Goal: Find specific page/section: Find specific page/section

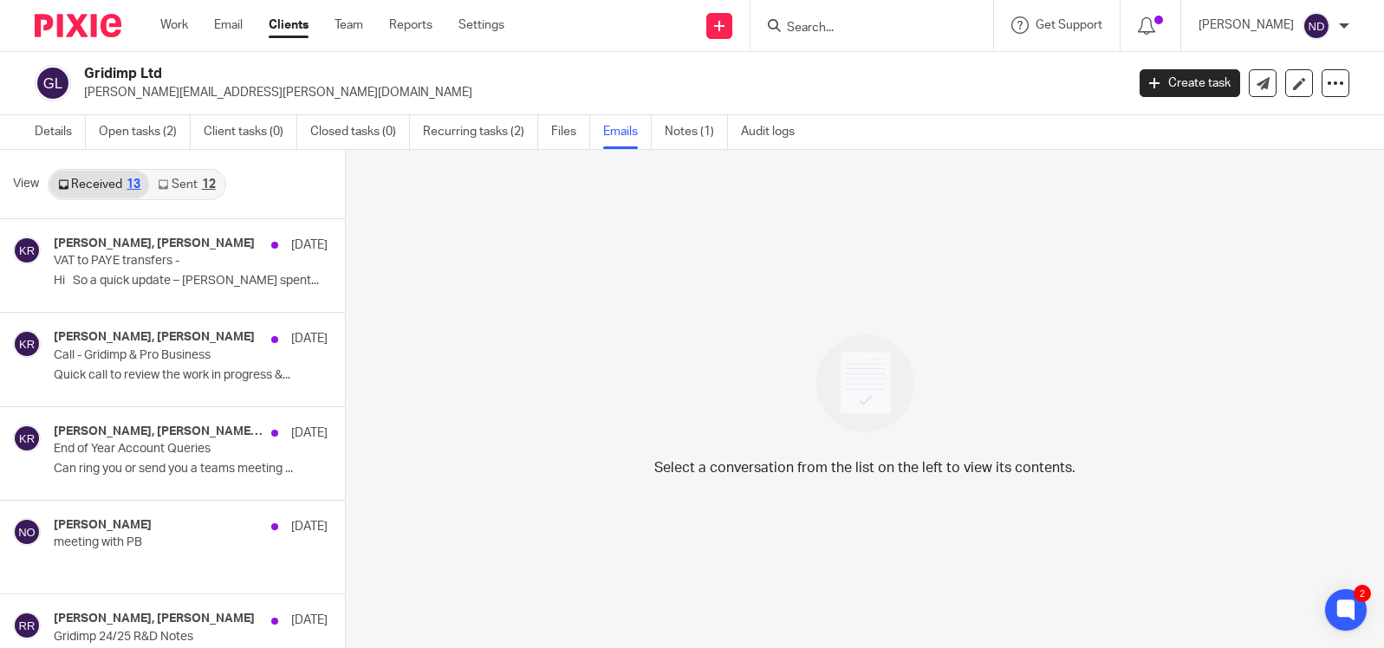
click at [837, 21] on input "Search" at bounding box center [863, 29] width 156 height 16
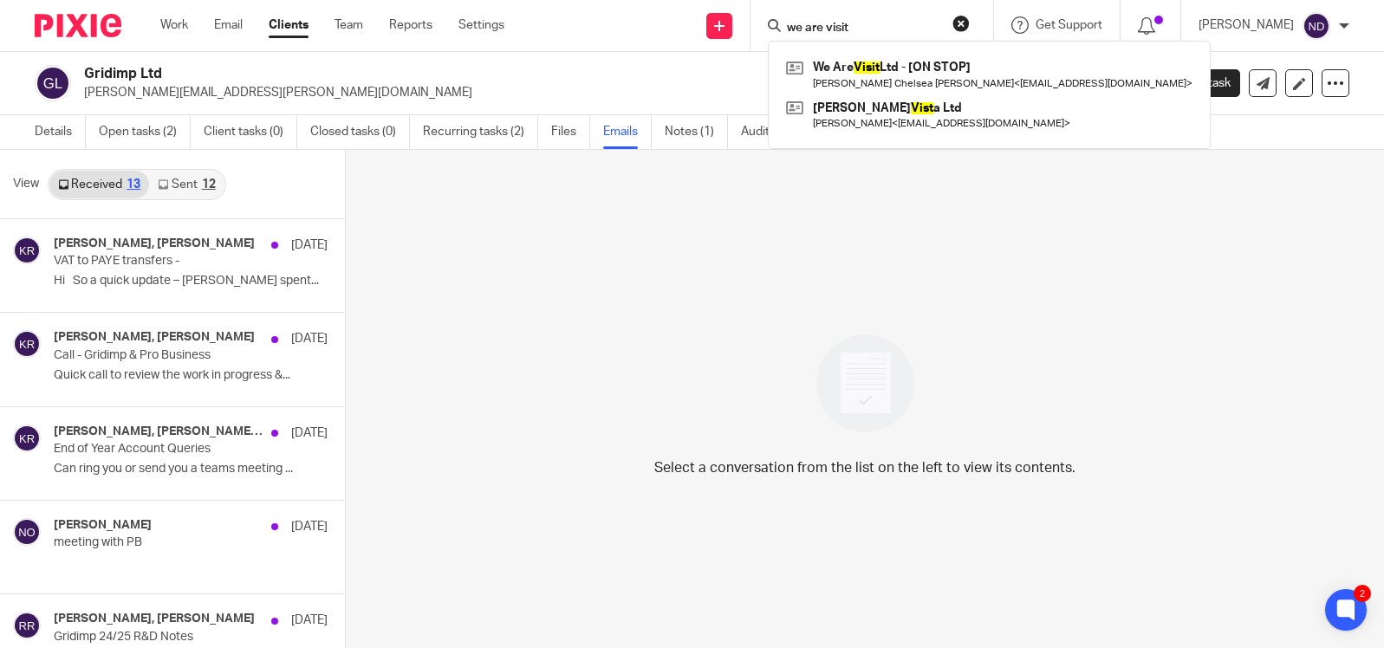
type input "we are visit"
click button "submit" at bounding box center [0, 0] width 0 height 0
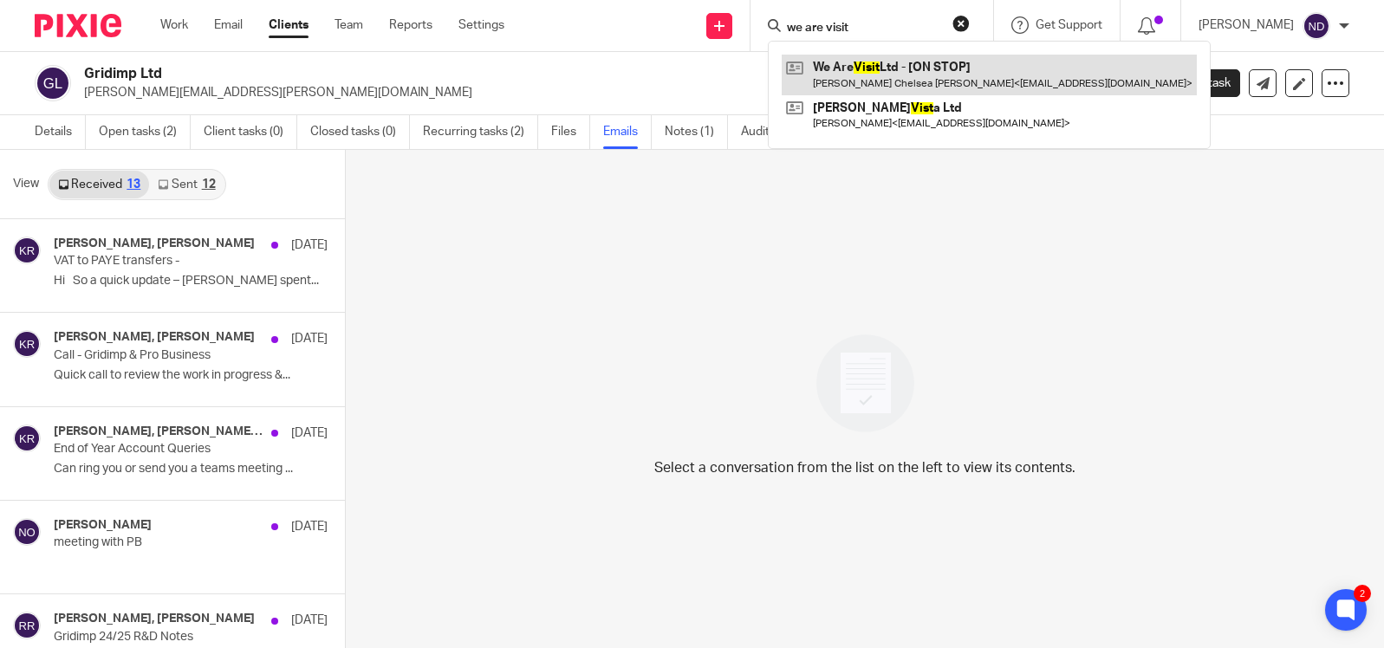
click at [869, 70] on link at bounding box center [988, 75] width 415 height 40
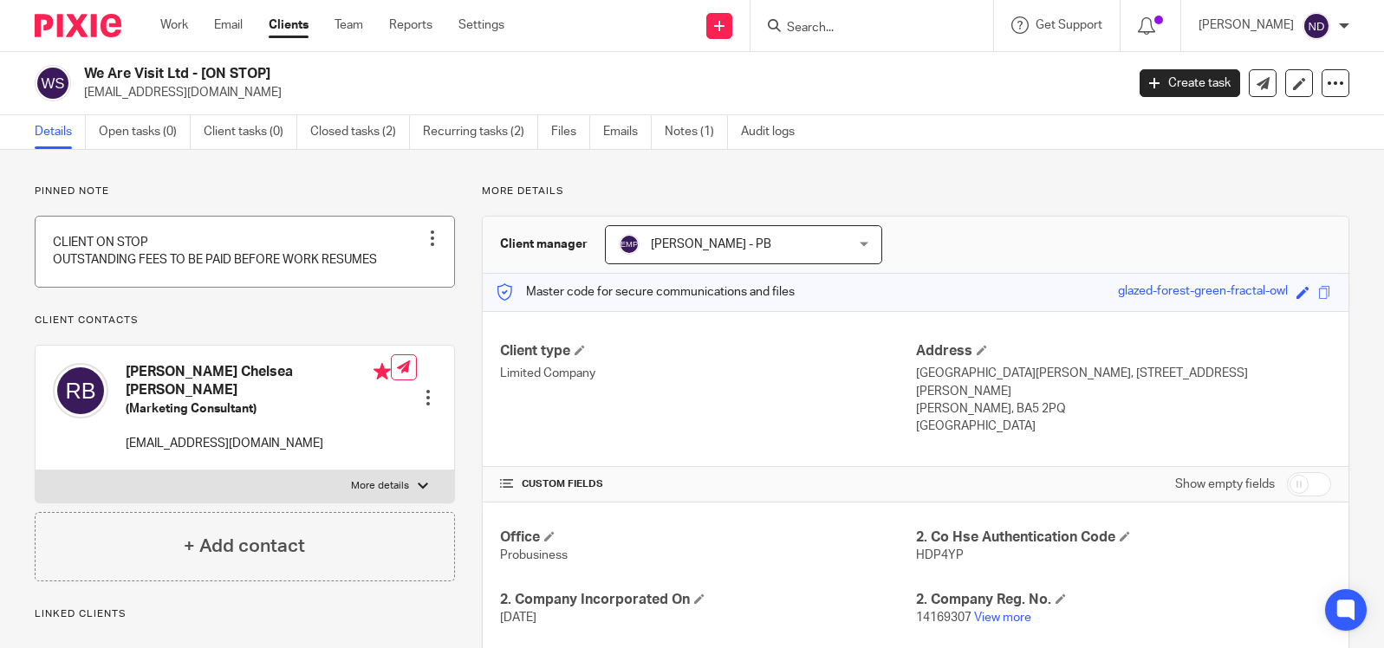
scroll to position [1, 0]
click at [682, 132] on link "Notes (1)" at bounding box center [696, 131] width 63 height 34
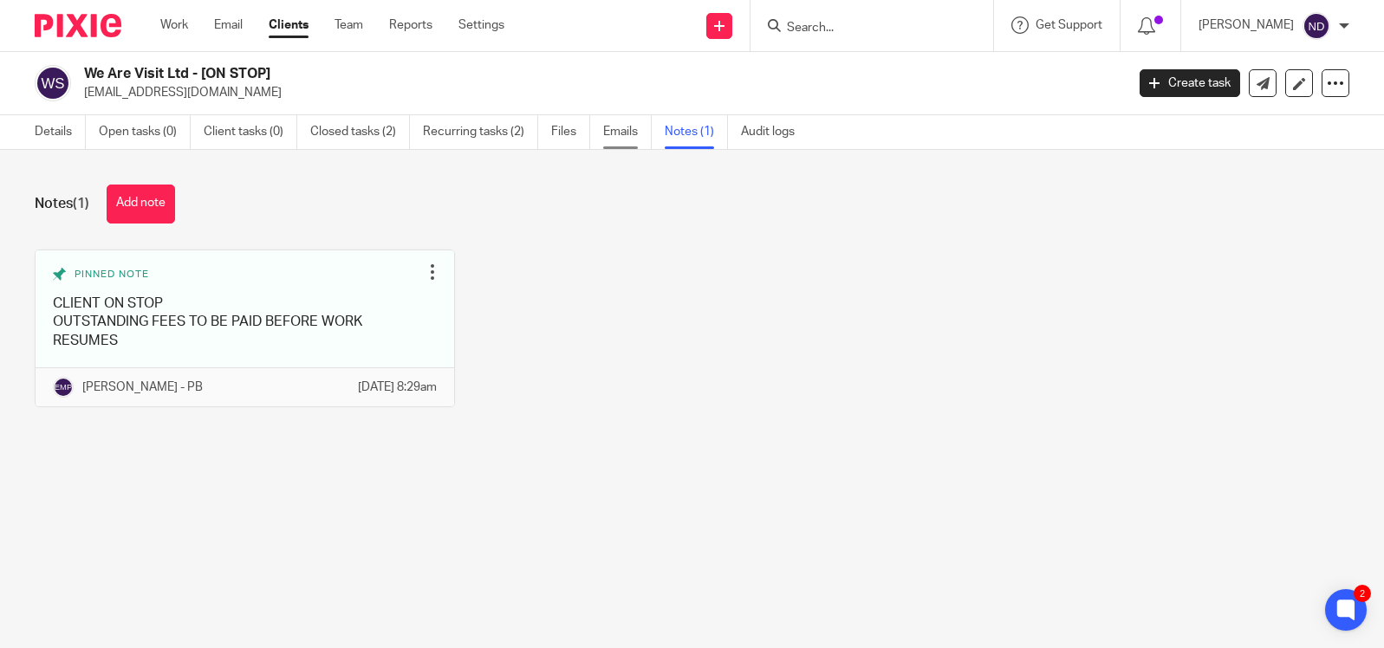
click at [622, 134] on link "Emails" at bounding box center [627, 132] width 49 height 34
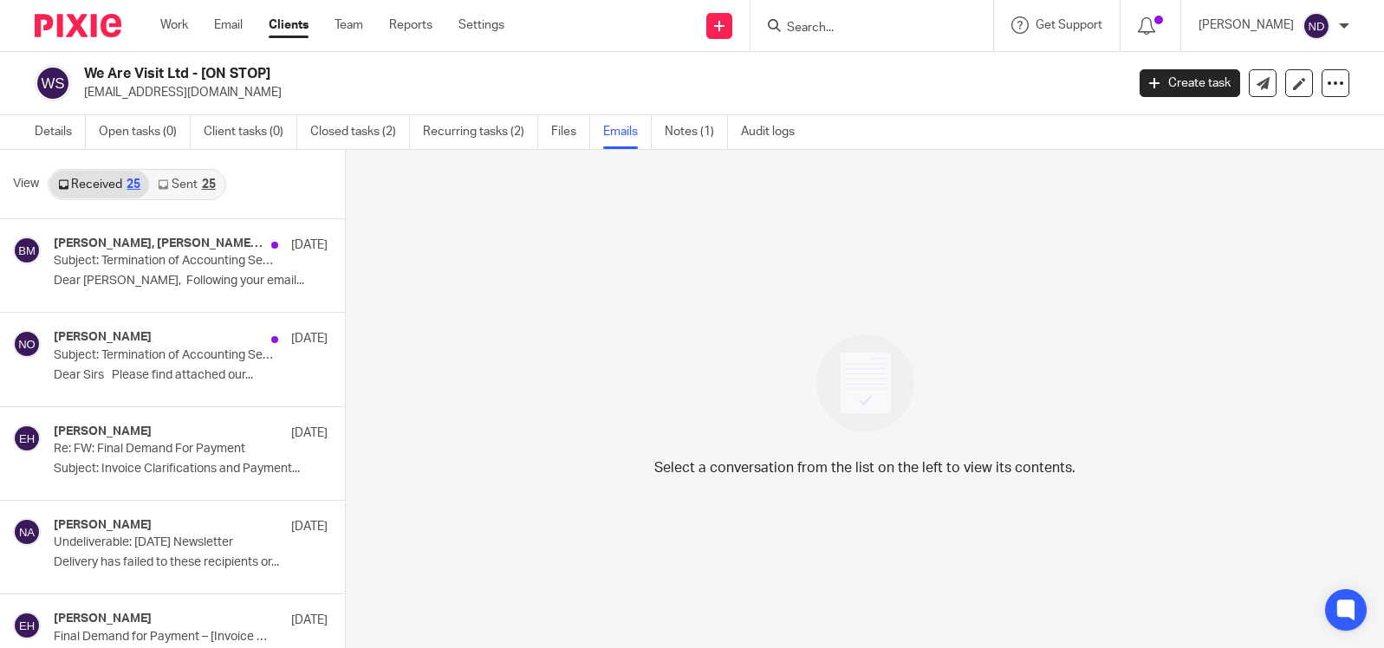
click at [183, 183] on link "Sent 25" at bounding box center [186, 185] width 75 height 28
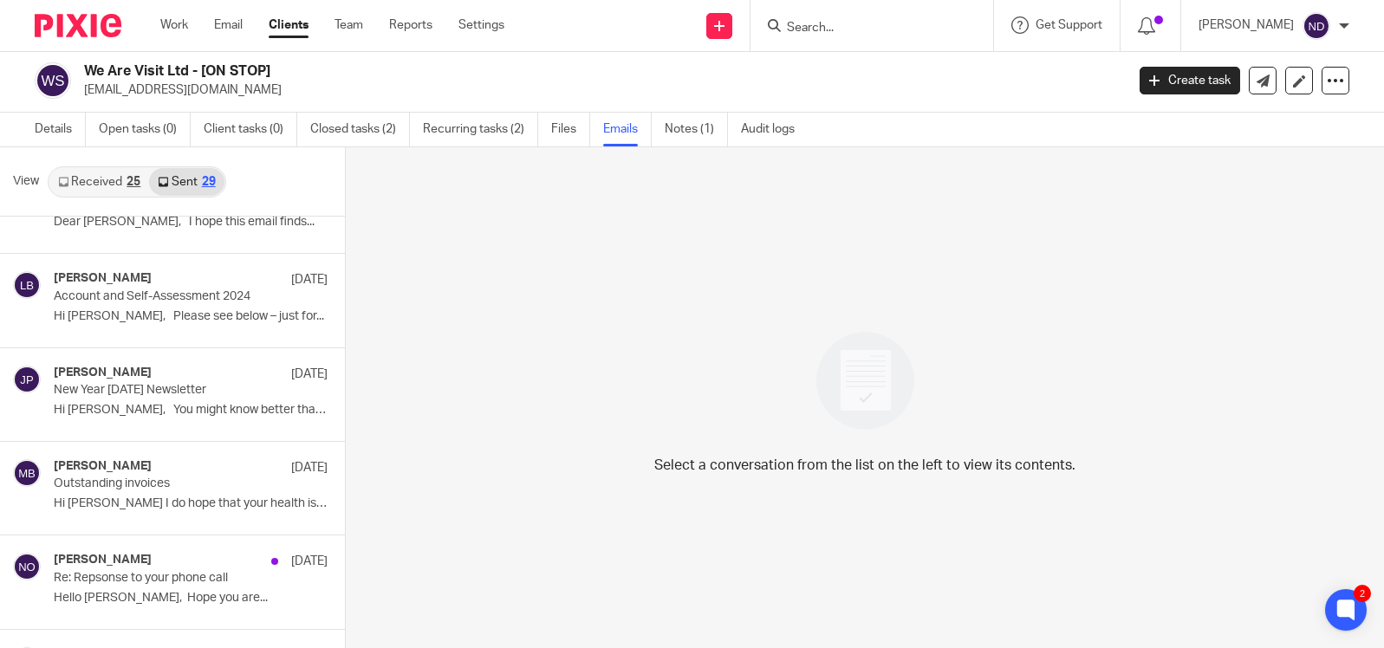
scroll to position [544, 0]
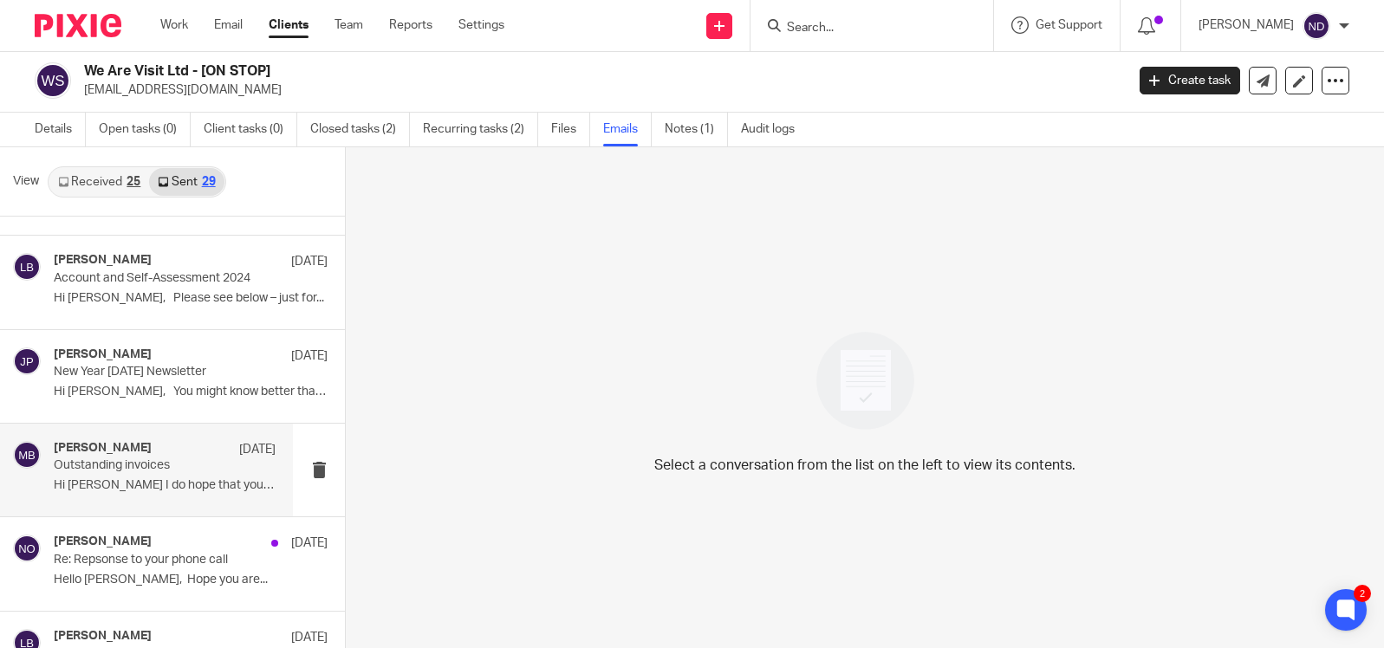
click at [139, 462] on p "Outstanding invoices" at bounding box center [143, 465] width 178 height 15
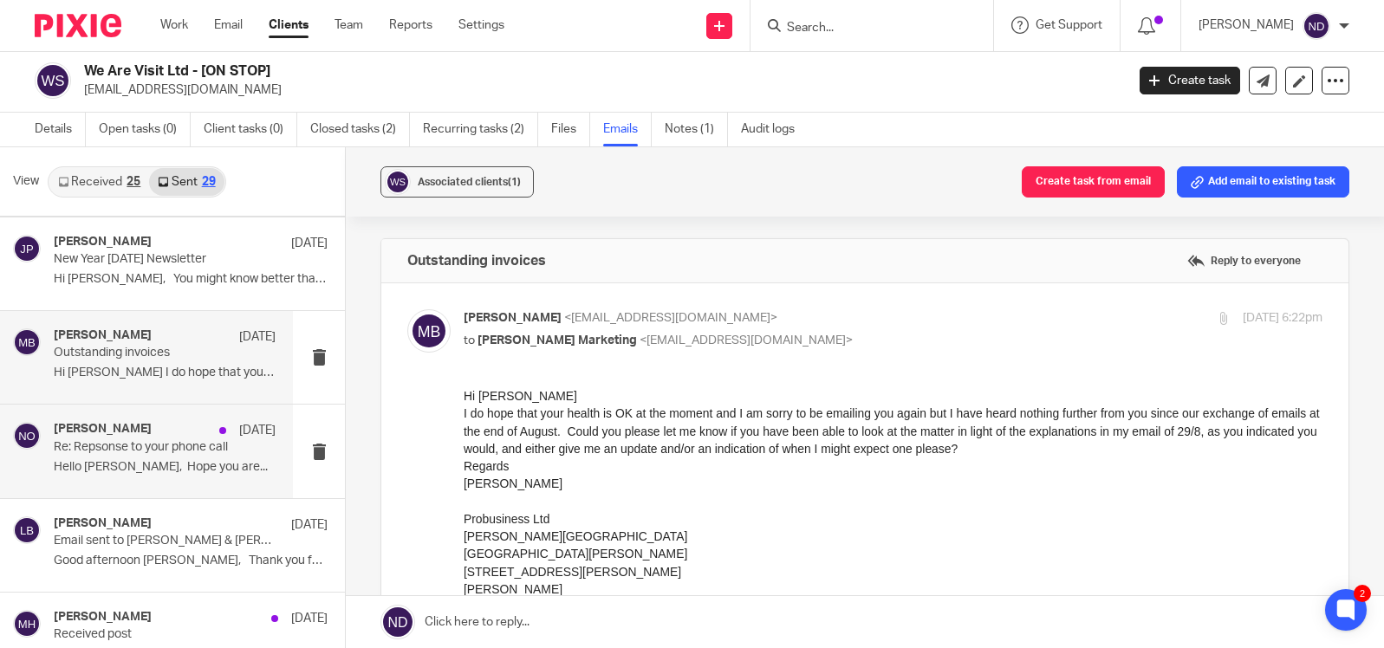
scroll to position [668, 0]
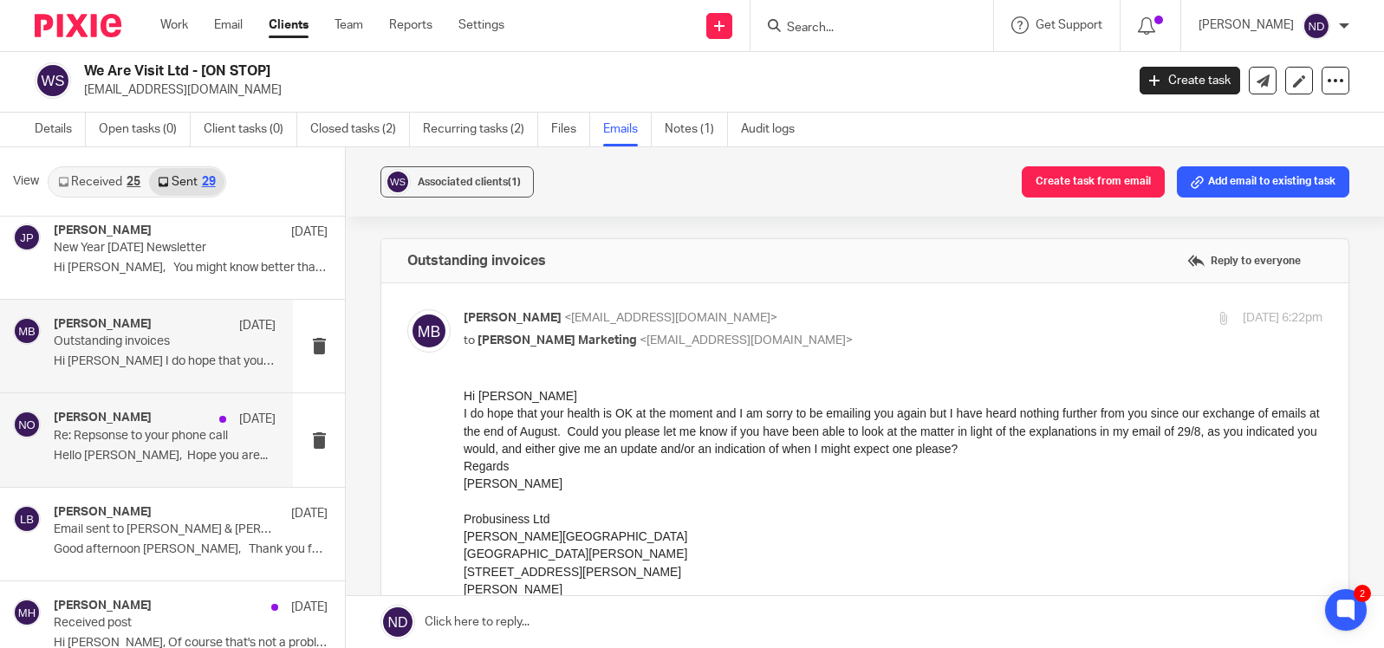
click at [131, 438] on p "Re: Repsonse to your phone call" at bounding box center [143, 436] width 178 height 15
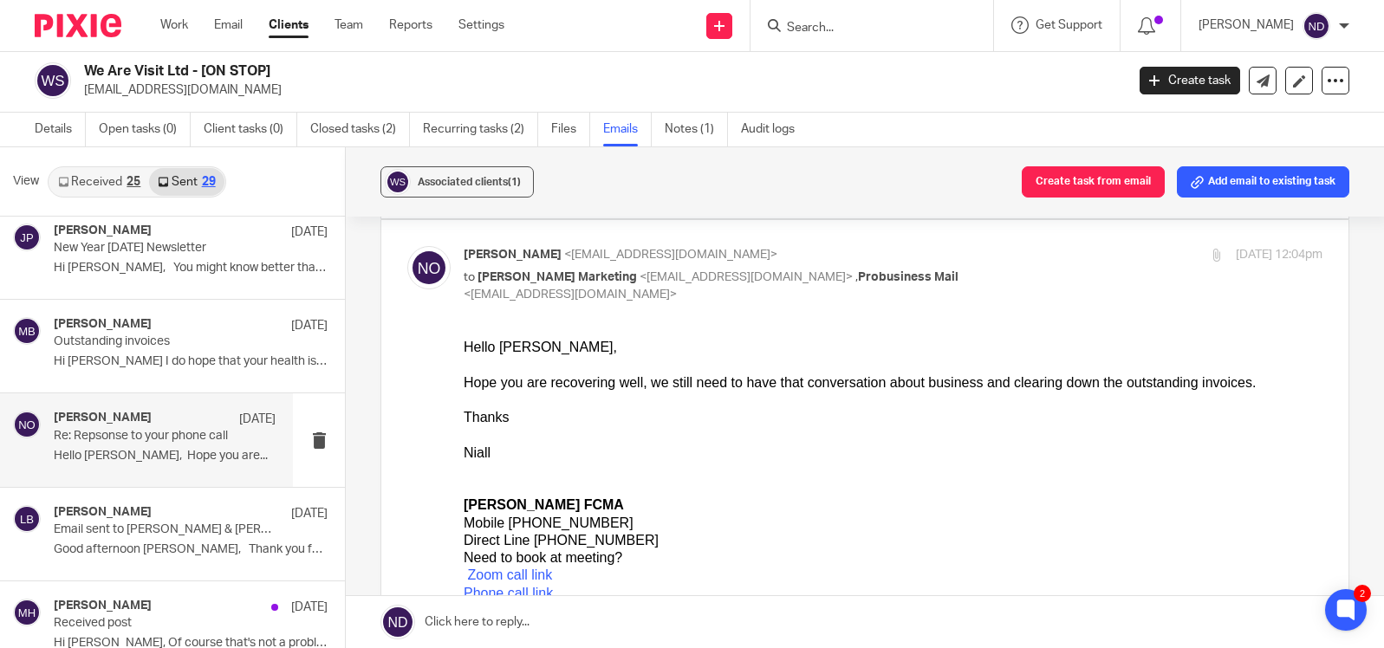
scroll to position [0, 0]
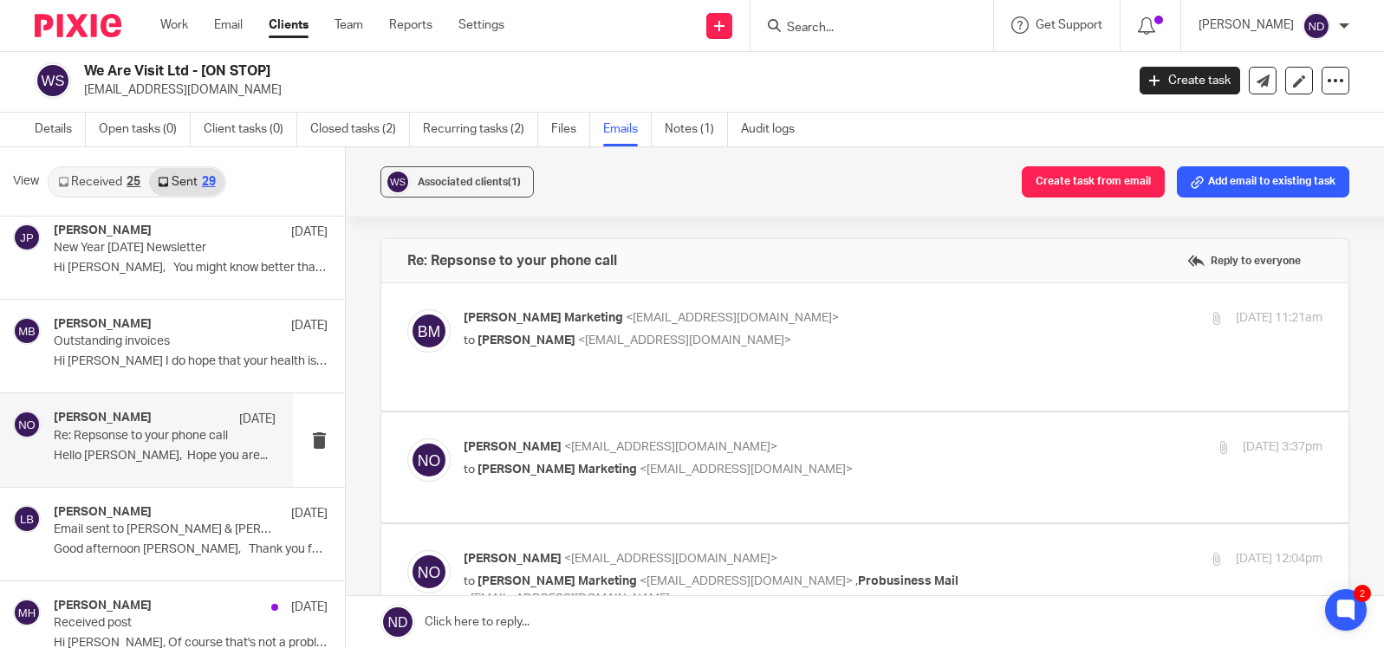
click at [544, 334] on span "[PERSON_NAME]" at bounding box center [526, 340] width 98 height 12
checkbox input "true"
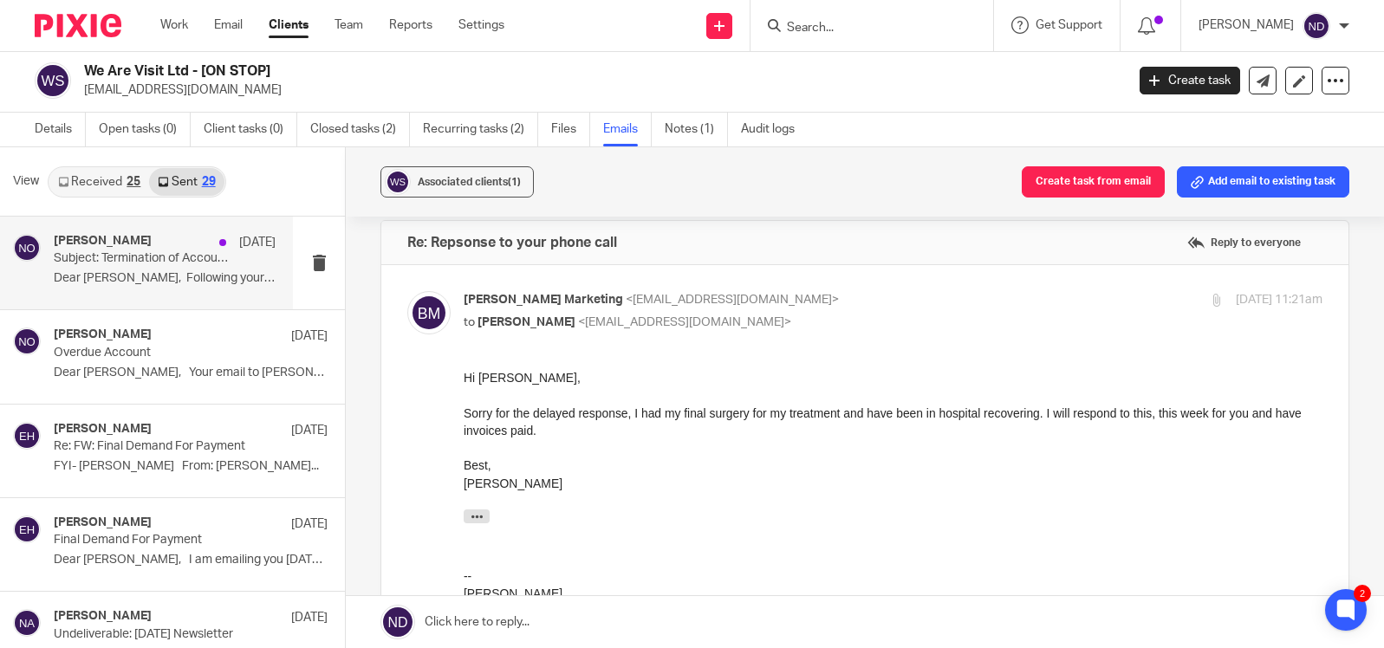
click at [187, 268] on div "Niall O'Driscoll 2 Jun Subject: Termination of Accounting Services (Bailey Mark…" at bounding box center [165, 263] width 222 height 58
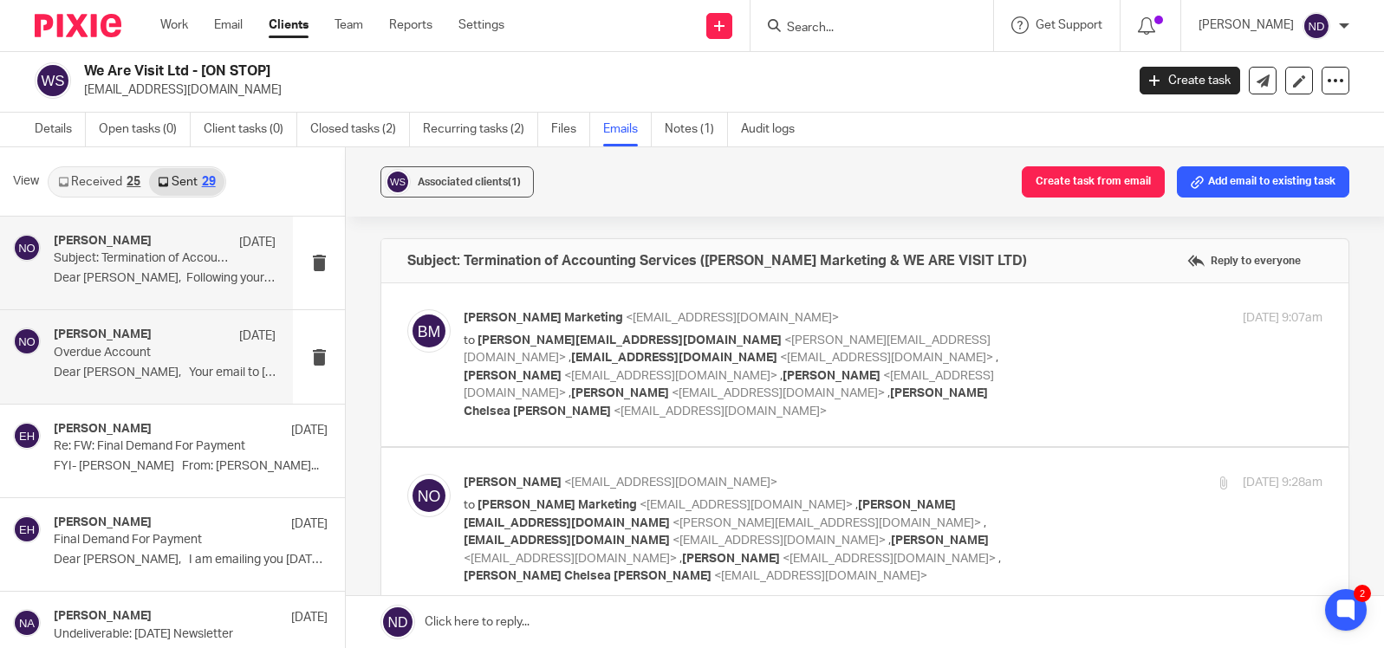
click at [117, 350] on p "Overdue Account" at bounding box center [143, 353] width 178 height 15
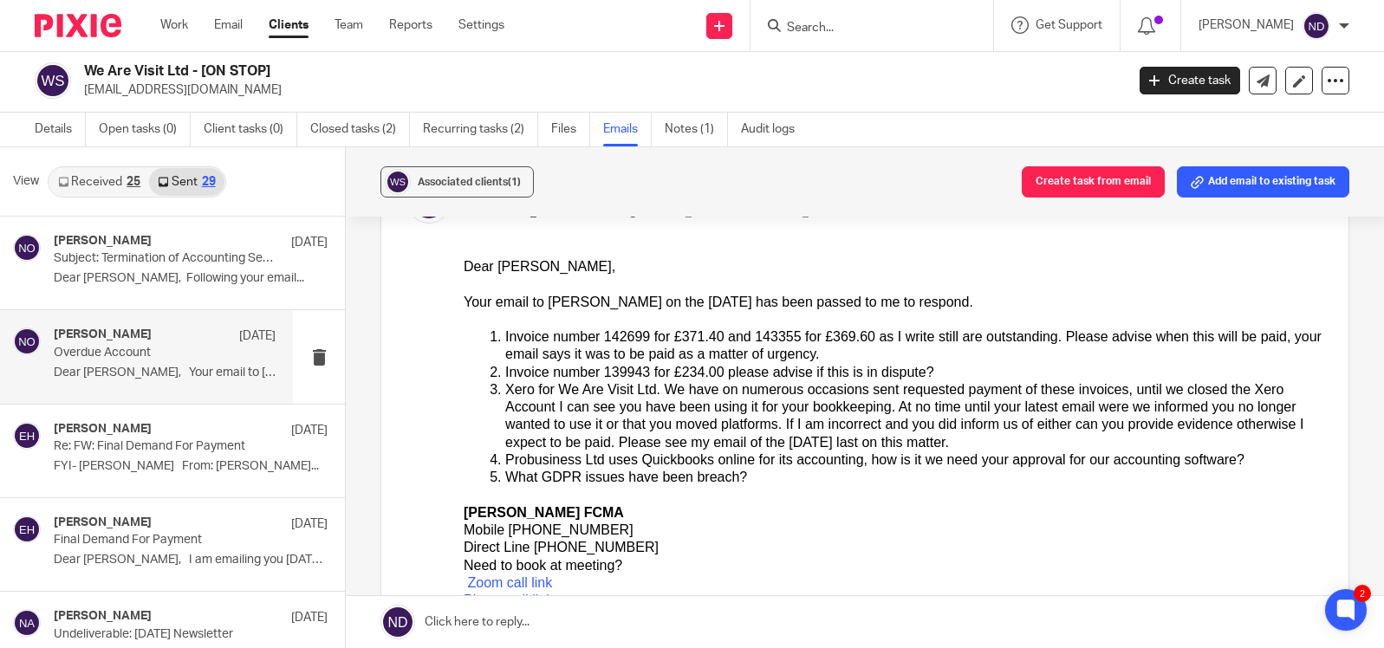
scroll to position [132, 0]
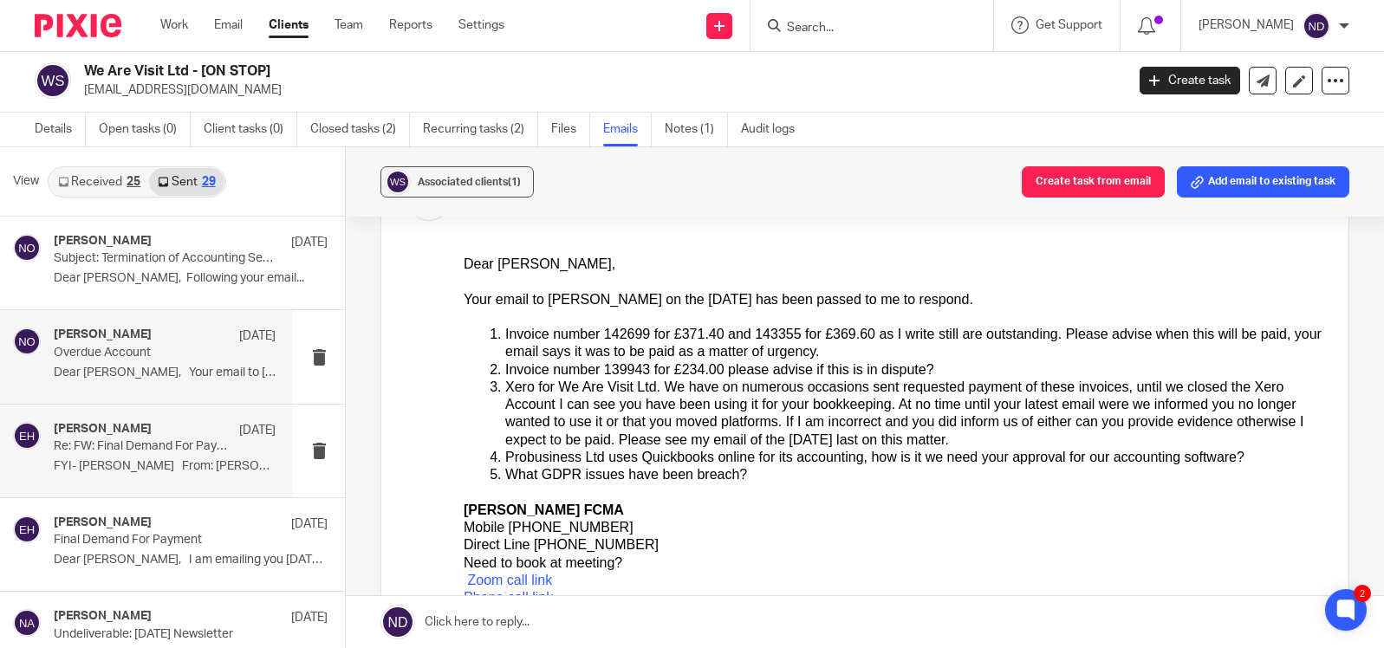
click at [96, 463] on p "FYI- Rebecca Bailey From: Bailey..." at bounding box center [165, 466] width 222 height 15
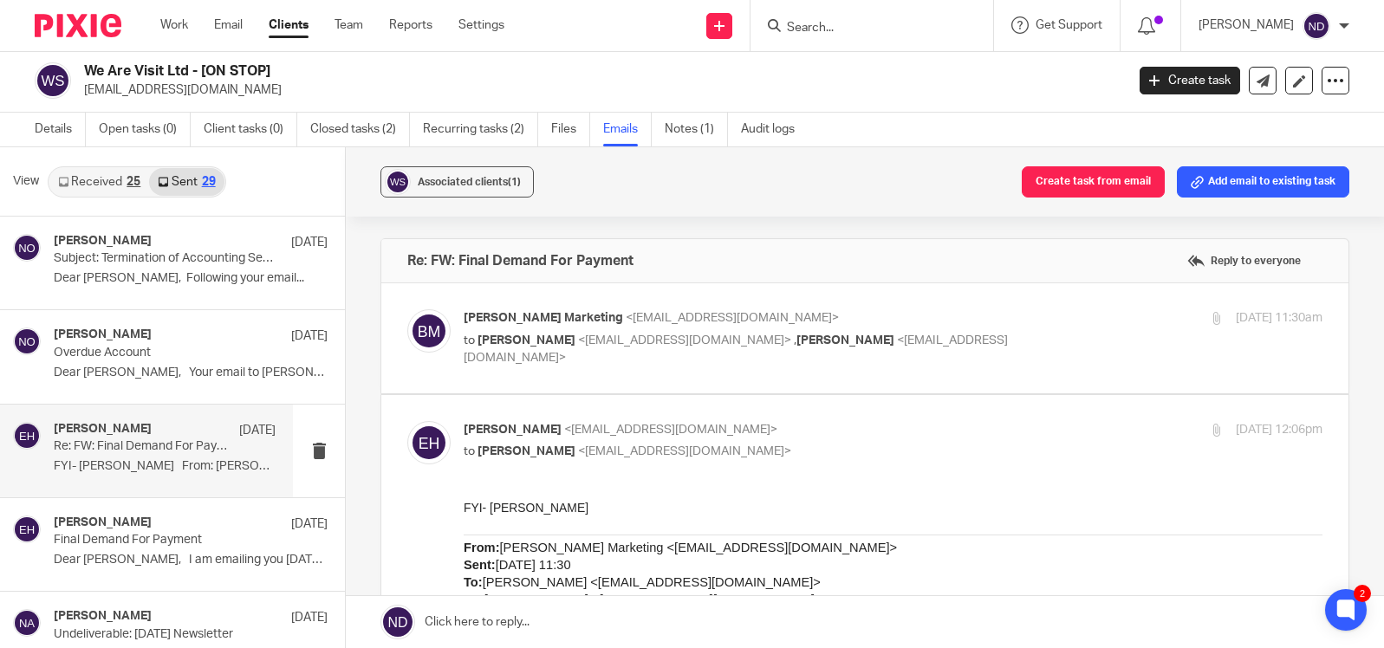
scroll to position [0, 0]
click at [626, 324] on span "<rbaileymarketing@gmail.com>" at bounding box center [732, 318] width 213 height 12
checkbox input "true"
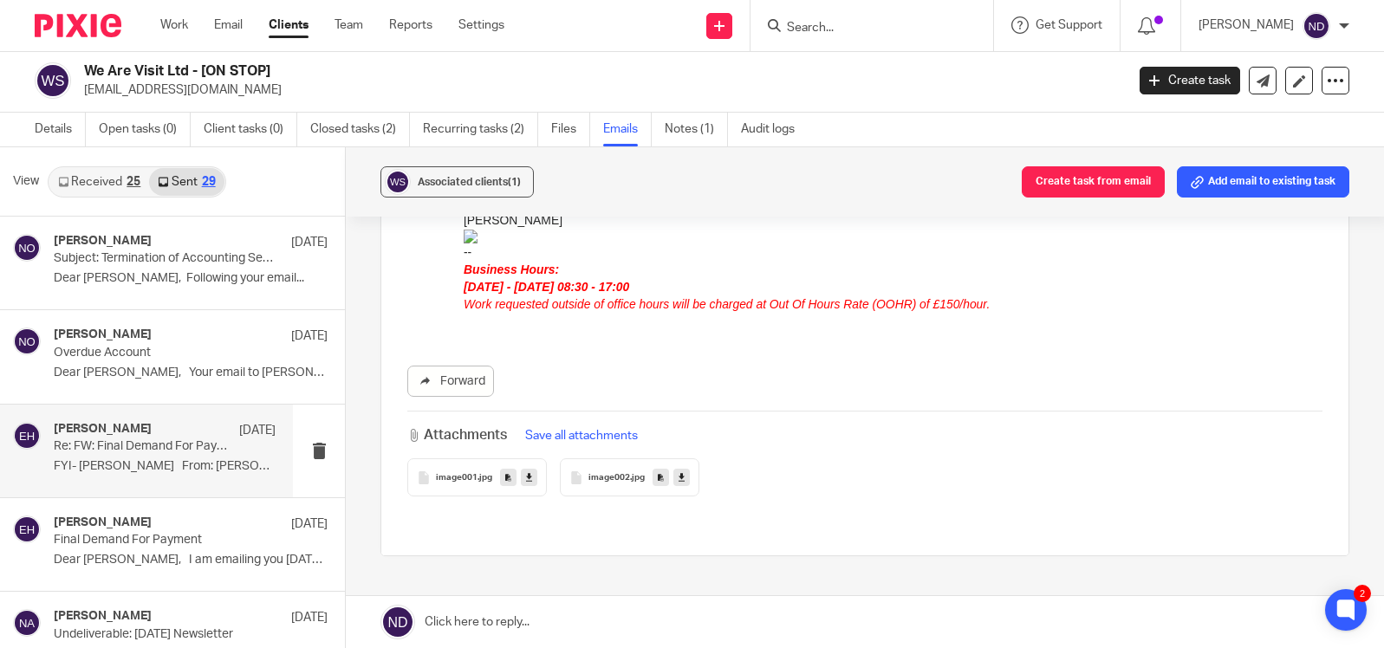
scroll to position [1994, 0]
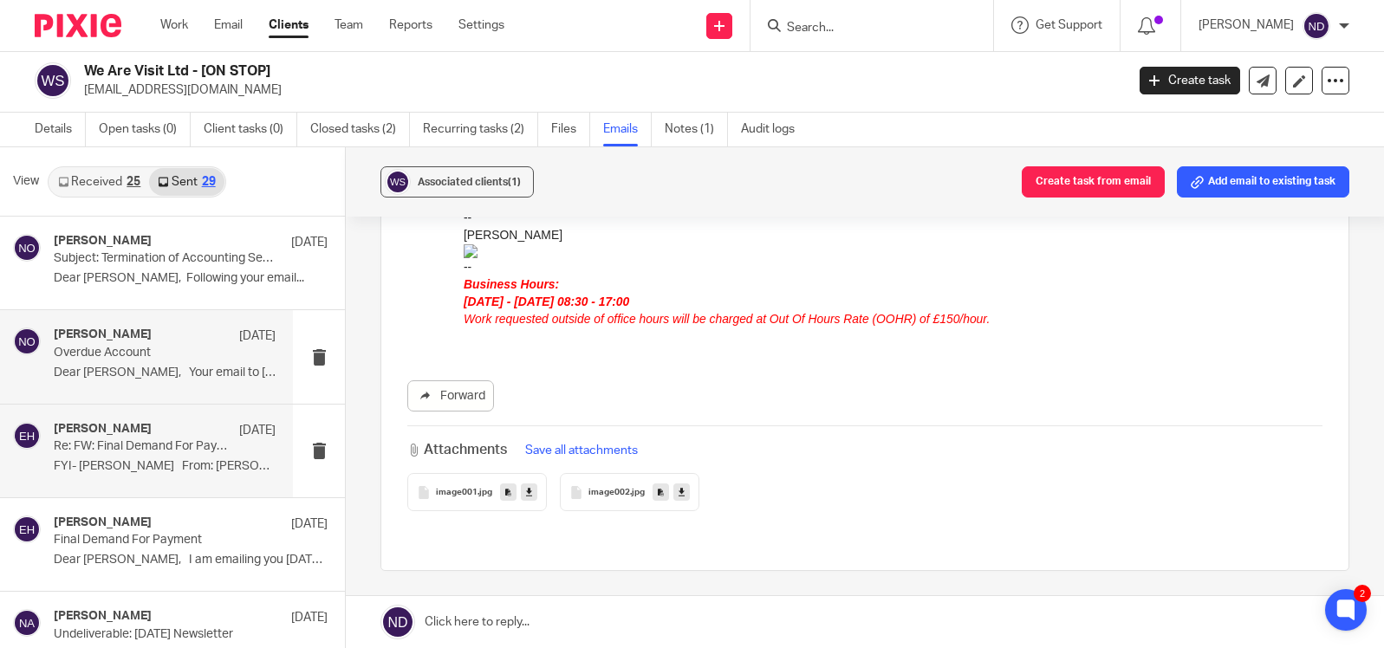
click at [36, 359] on div at bounding box center [27, 356] width 28 height 58
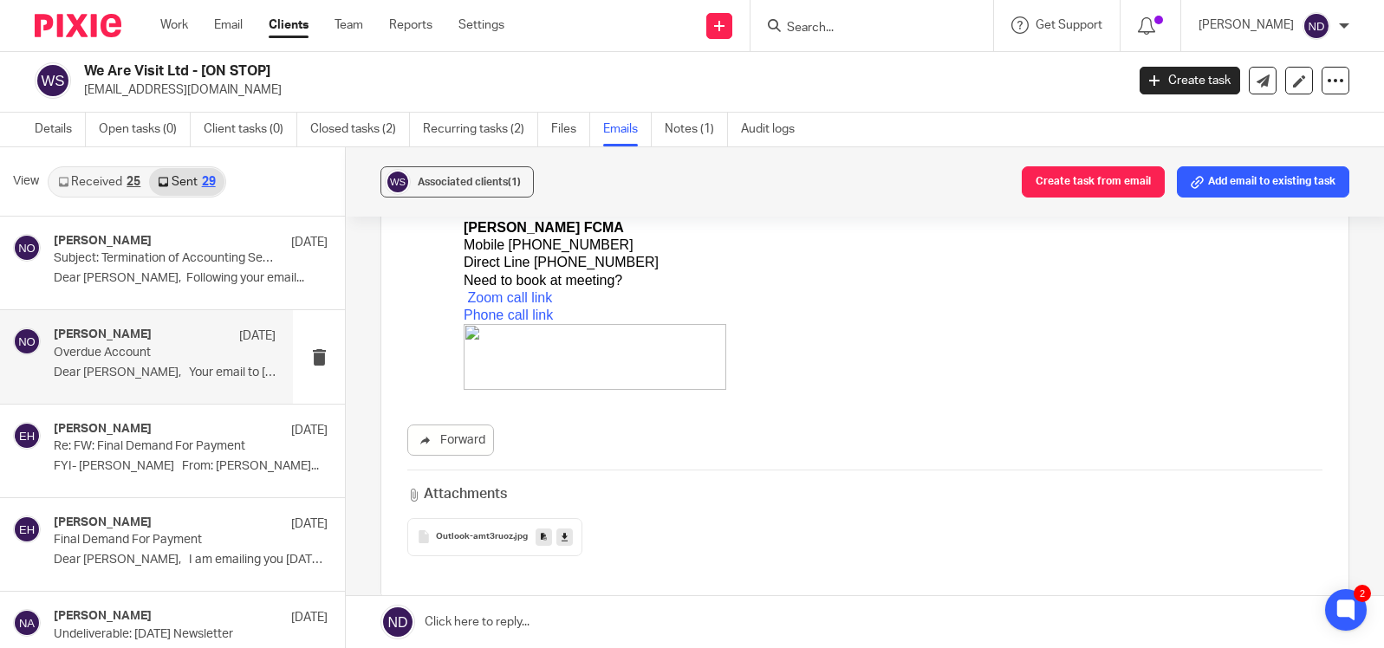
scroll to position [606, 0]
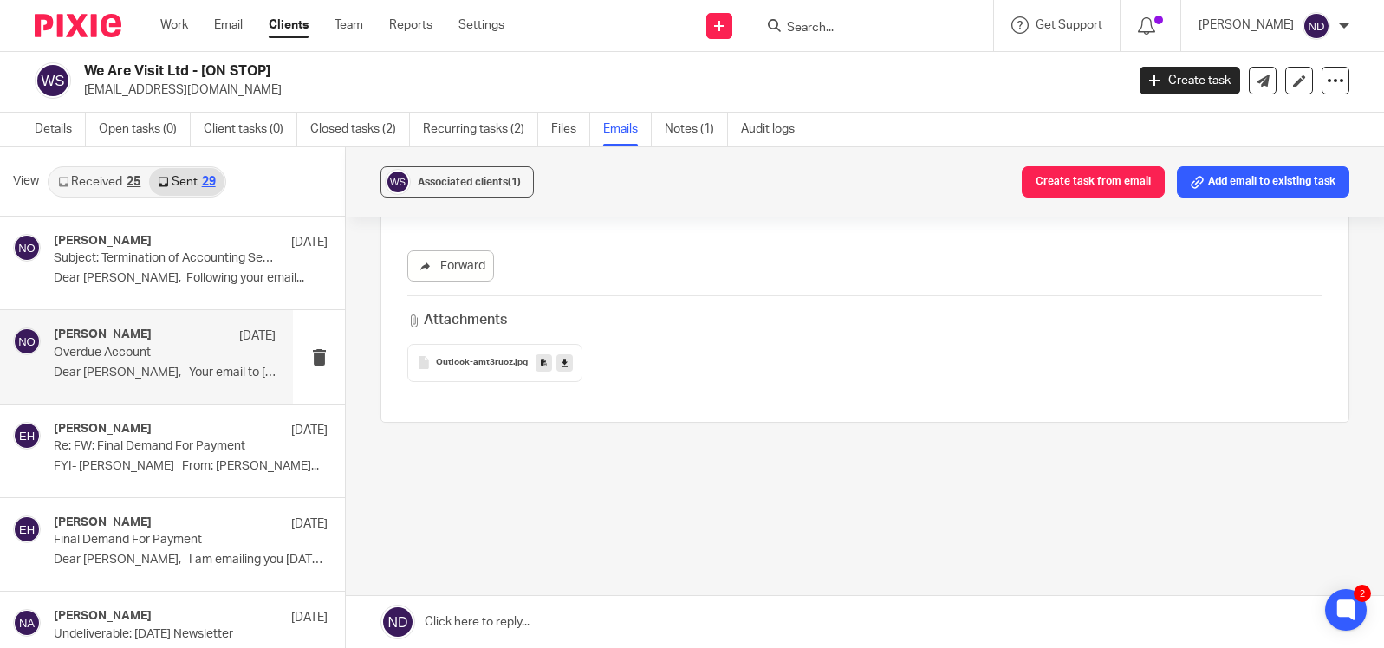
click at [836, 21] on input "Search" at bounding box center [863, 29] width 156 height 16
